Goal: Find contact information

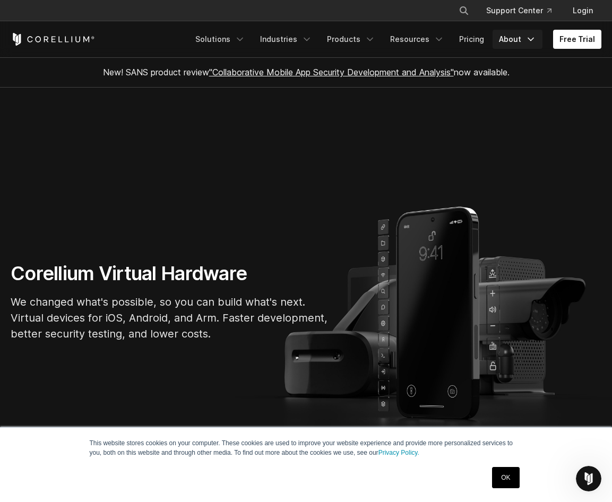
click at [509, 36] on link "About" at bounding box center [517, 39] width 50 height 19
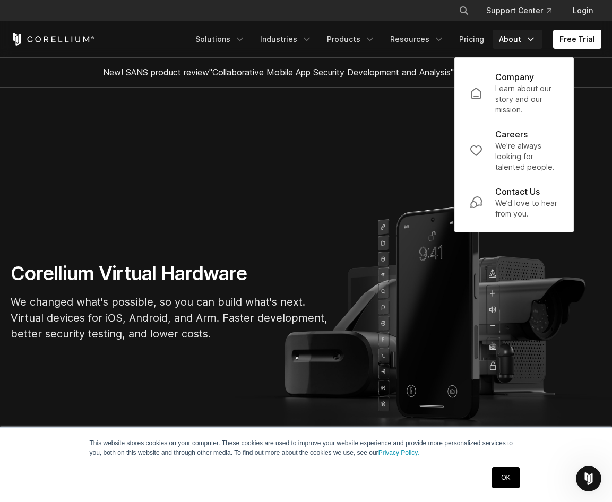
click at [526, 190] on p "Contact Us" at bounding box center [517, 191] width 45 height 13
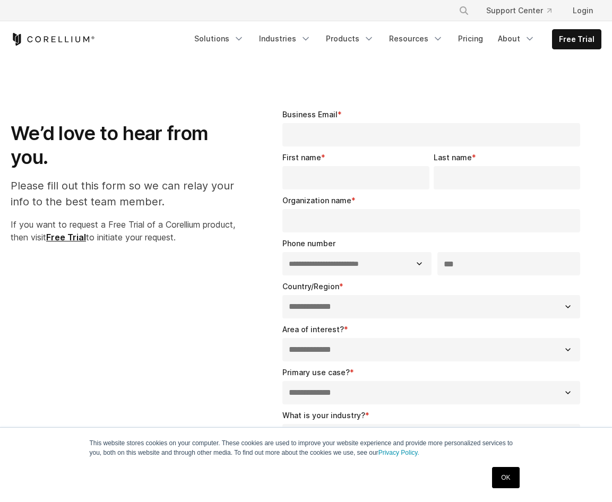
select select "**"
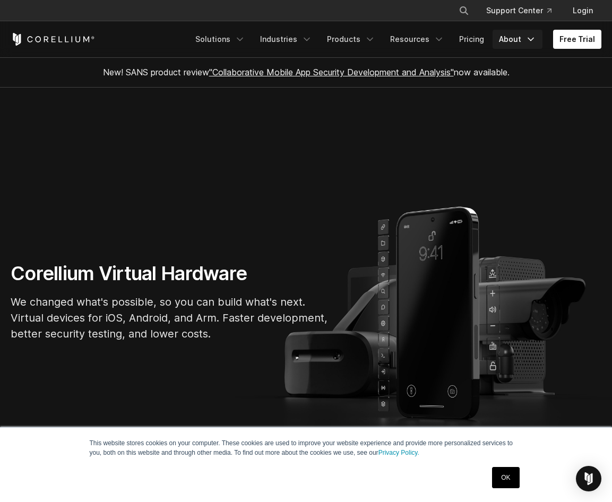
click at [509, 38] on link "About" at bounding box center [517, 39] width 50 height 19
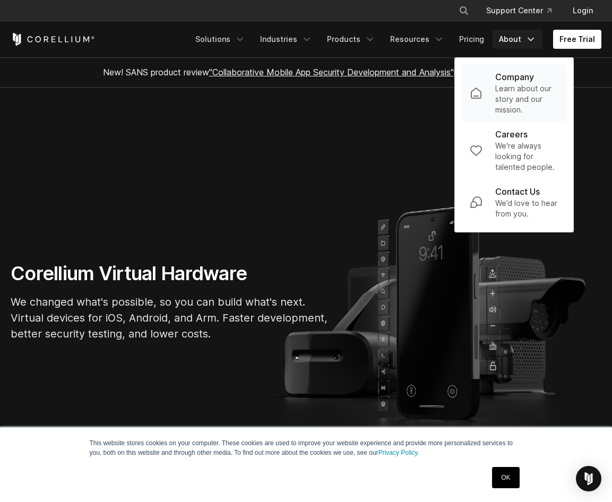
click at [520, 90] on p "Learn about our story and our mission." at bounding box center [526, 99] width 63 height 32
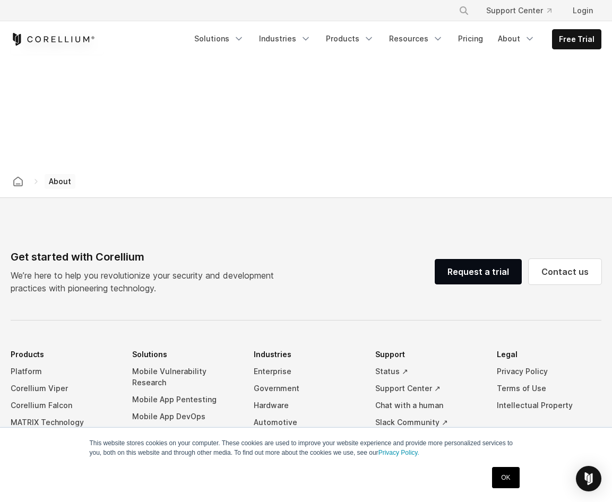
scroll to position [1662, 0]
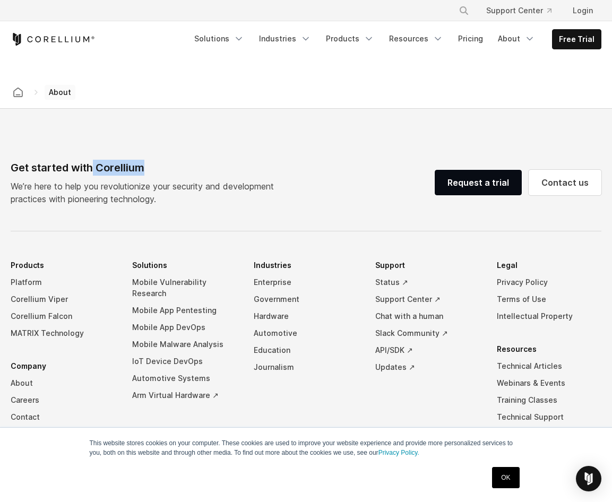
drag, startPoint x: 145, startPoint y: 172, endPoint x: 94, endPoint y: 168, distance: 50.5
click at [94, 168] on div "Get started with Corellium" at bounding box center [147, 168] width 272 height 16
drag, startPoint x: 94, startPoint y: 168, endPoint x: 118, endPoint y: 168, distance: 23.3
copy div "Corellium"
